Goal: Task Accomplishment & Management: Use online tool/utility

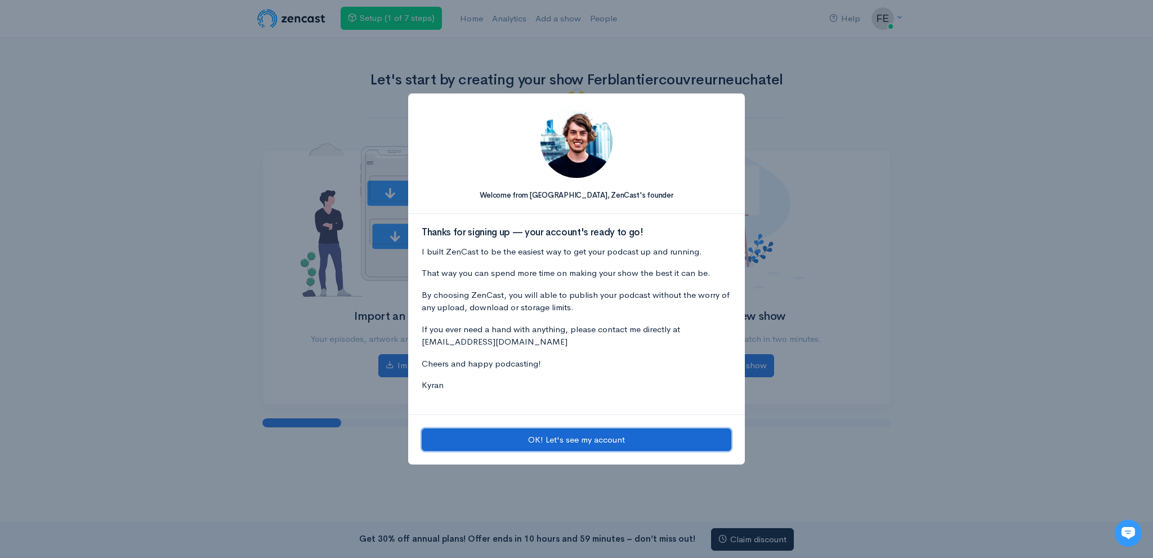
click at [496, 434] on button "OK! Let's see my account" at bounding box center [577, 440] width 310 height 23
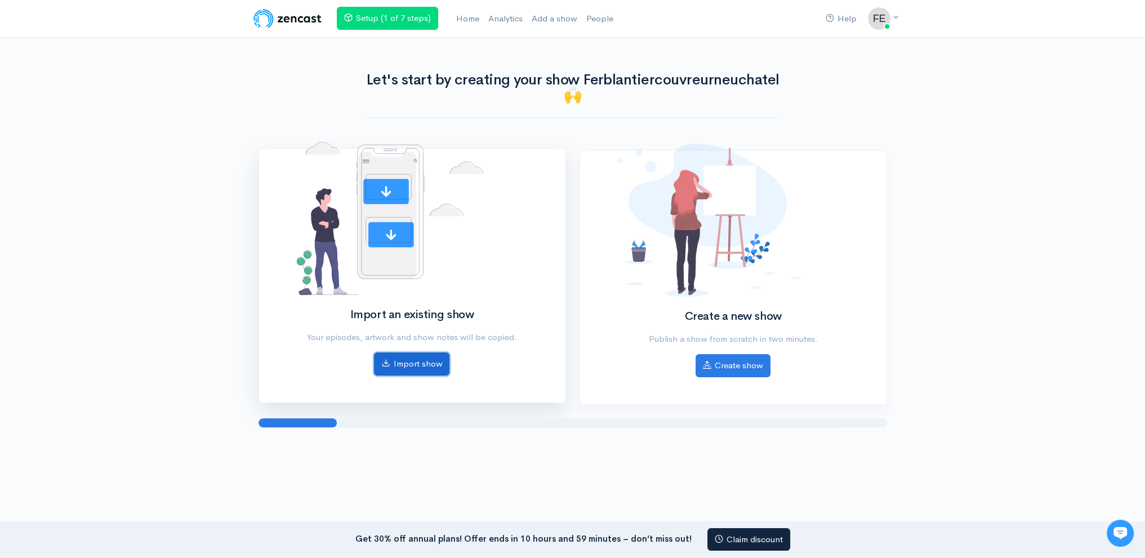
click at [441, 363] on link "Import show" at bounding box center [411, 364] width 75 height 23
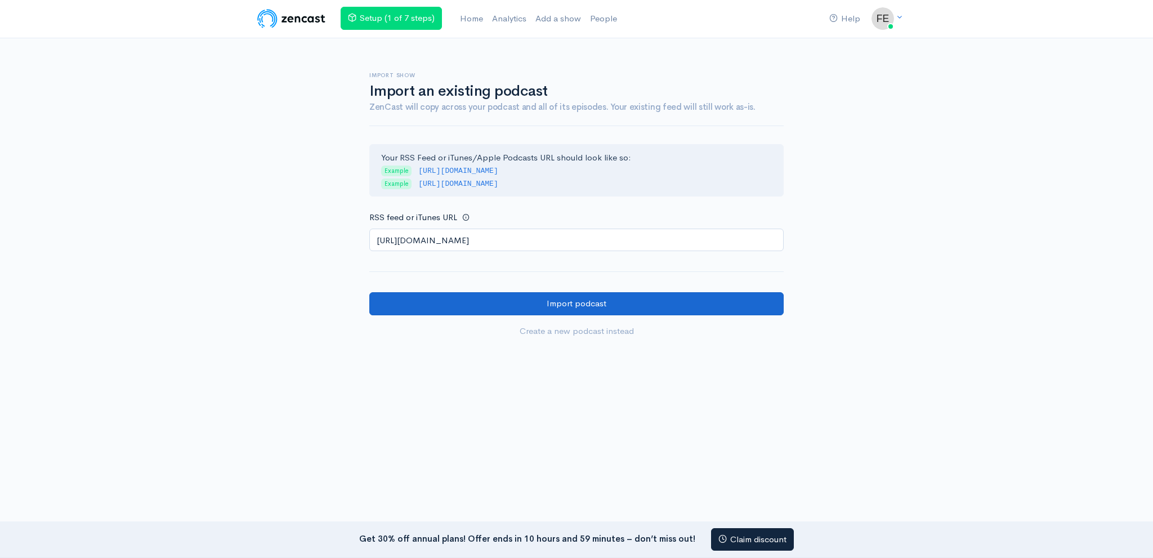
type input "[URL][DOMAIN_NAME]"
click at [469, 307] on input "Import podcast" at bounding box center [576, 303] width 414 height 23
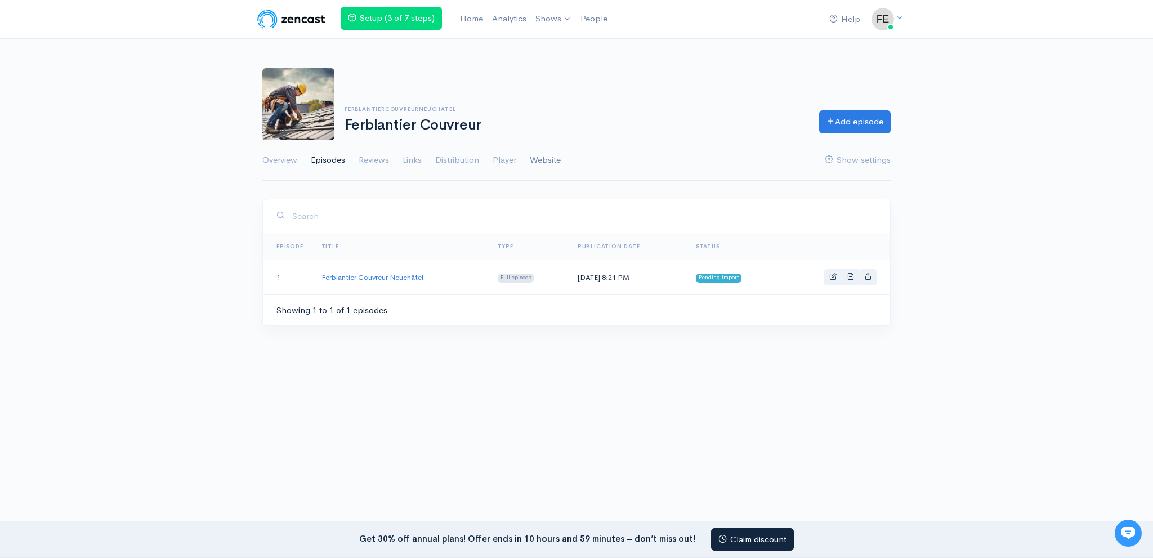
click at [552, 162] on link "Website" at bounding box center [545, 160] width 31 height 41
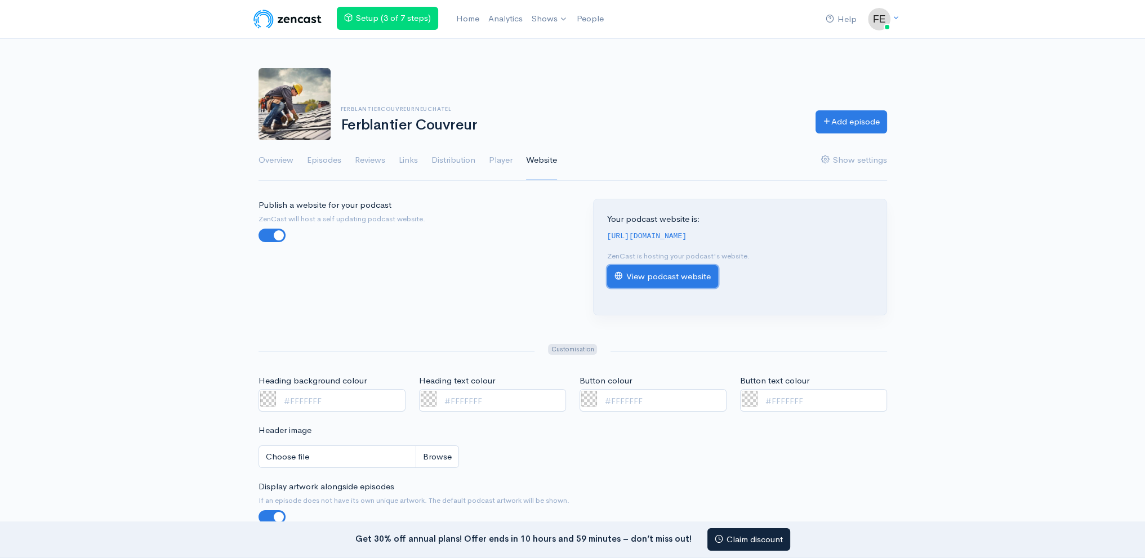
click at [680, 271] on link "View podcast website" at bounding box center [662, 276] width 111 height 23
